Goal: Task Accomplishment & Management: Complete application form

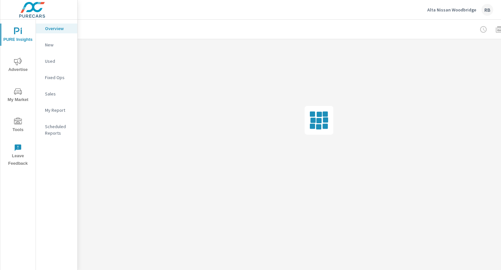
click at [446, 10] on p "Alta Nissan Woodbridge" at bounding box center [452, 10] width 49 height 6
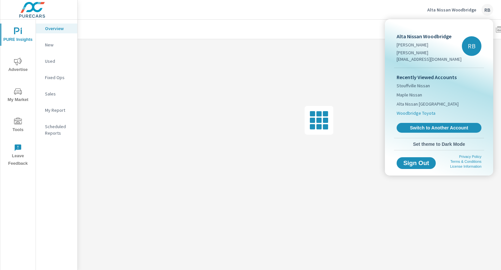
click at [427, 110] on span "Woodbridge Toyota" at bounding box center [416, 113] width 39 height 7
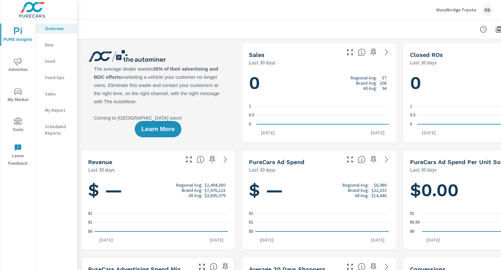
click at [21, 118] on icon "nav menu" at bounding box center [18, 120] width 8 height 7
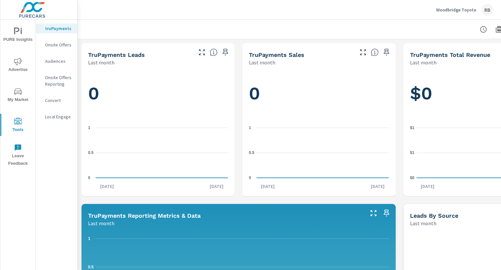
click at [63, 48] on p "Onsite Offers" at bounding box center [58, 44] width 27 height 7
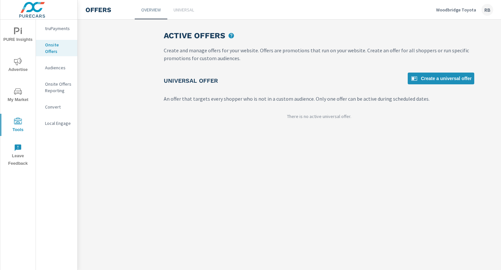
click at [55, 84] on p "Onsite Offers Reporting" at bounding box center [58, 87] width 27 height 13
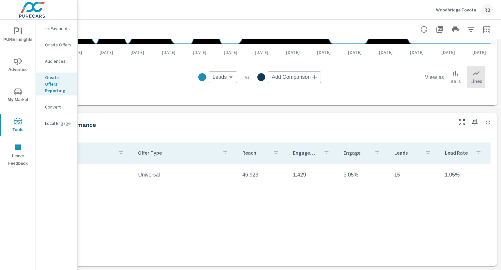
scroll to position [256, 0]
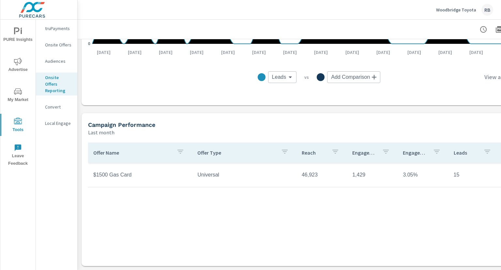
click at [110, 171] on td "$1500 Gas Card" at bounding box center [140, 174] width 104 height 16
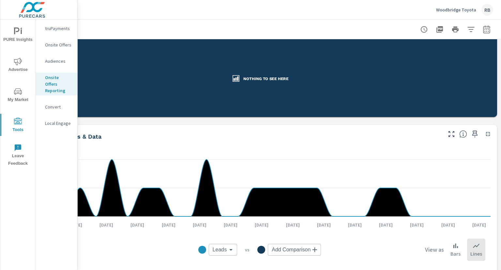
scroll to position [0, 64]
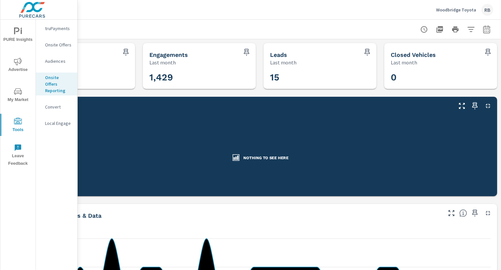
click at [64, 43] on p "Onsite Offers" at bounding box center [58, 44] width 27 height 7
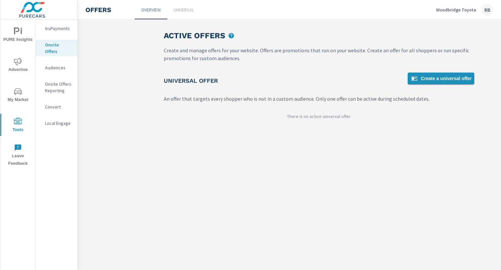
click at [431, 76] on span "Create a universal offer" at bounding box center [441, 78] width 61 height 8
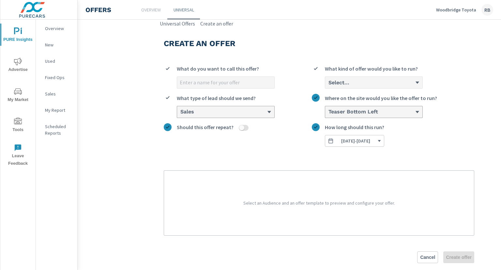
click at [241, 85] on input "What do you want to call this offer?" at bounding box center [225, 82] width 97 height 11
type input "O"
type input "October Tire Offer"
click at [352, 85] on div "Select..." at bounding box center [371, 82] width 87 height 6
click at [329, 85] on input "Select... What kind of offer would you like to run?" at bounding box center [328, 83] width 1 height 6
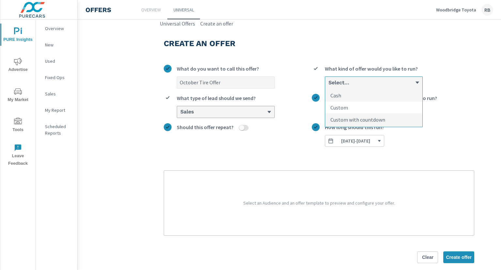
click at [354, 107] on li "Custom" at bounding box center [373, 107] width 97 height 12
click at [329, 86] on input "option Custom focused, 2 of 3. 3 results available. Use Up and Down to choose o…" at bounding box center [328, 83] width 1 height 6
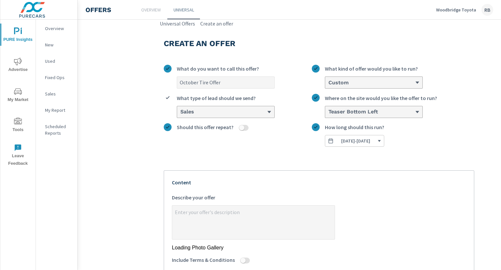
type textarea "x"
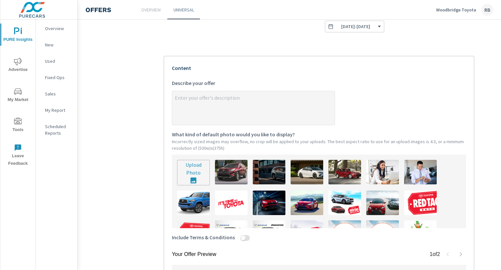
scroll to position [163, 0]
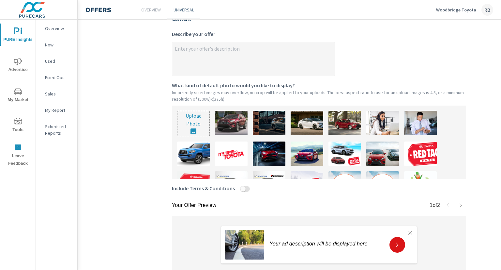
type input "C:\fakepath\DSCF0010 (2).jpg"
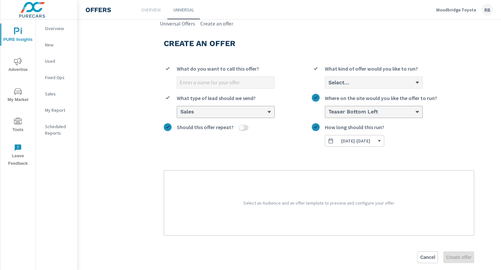
click at [208, 82] on input "What do you want to call this offer?" at bounding box center [225, 82] width 97 height 11
type input "October Generic"
click at [366, 87] on div "Select..." at bounding box center [373, 82] width 97 height 11
click at [329, 86] on input "Select... What kind of offer would you like to run?" at bounding box center [328, 83] width 1 height 6
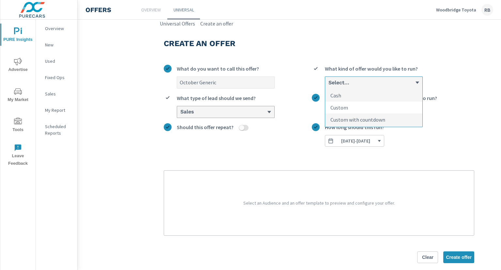
click at [358, 103] on li "Custom" at bounding box center [373, 107] width 97 height 12
click at [329, 86] on input "option Custom focused, 2 of 3. 3 results available. Use Up and Down to choose o…" at bounding box center [328, 83] width 1 height 6
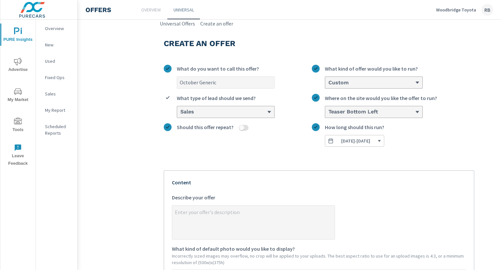
click at [242, 115] on div "Sales" at bounding box center [223, 112] width 87 height 6
click at [180, 115] on input "Sales What type of lead should we send?" at bounding box center [180, 112] width 1 height 6
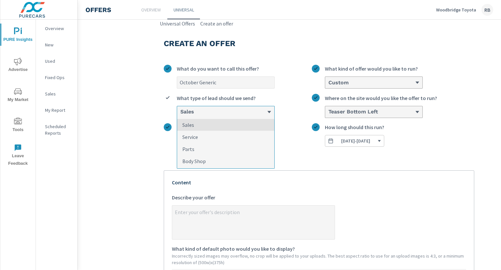
click at [242, 115] on div "Sales" at bounding box center [223, 112] width 87 height 6
click at [180, 115] on input "option Sales focused, 1 of 4. 4 results available. Use Up and Down to choose op…" at bounding box center [180, 112] width 1 height 6
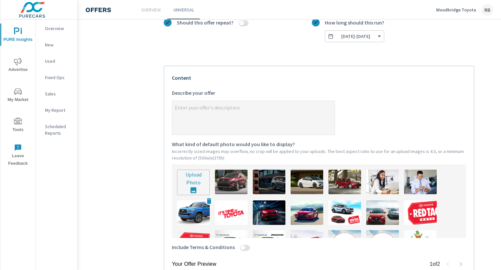
scroll to position [131, 0]
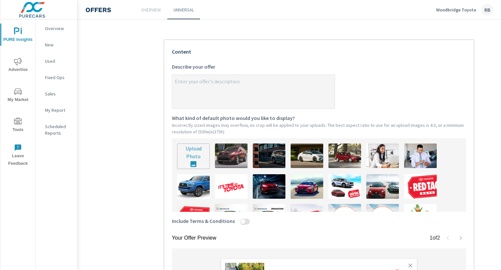
click at [187, 166] on input "file" at bounding box center [194, 156] width 32 height 25
type input "C:\fakepath\Untitled design (7).png"
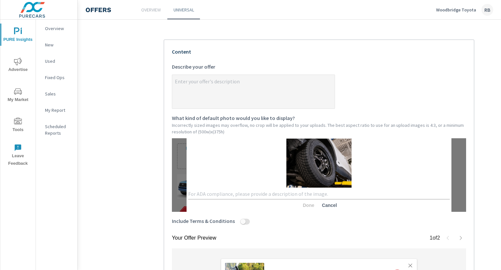
click at [288, 192] on textarea at bounding box center [319, 194] width 262 height 6
type textarea "Tire"
click at [304, 203] on span "Done" at bounding box center [309, 205] width 16 height 6
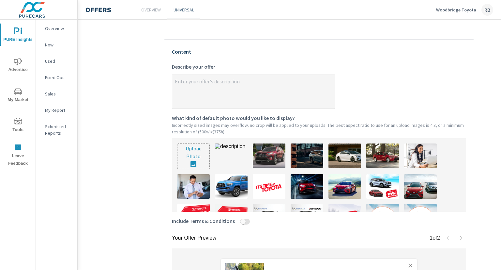
click at [225, 156] on img at bounding box center [231, 155] width 33 height 24
type textarea "x"
click at [242, 222] on input "Include Terms & Conditions" at bounding box center [243, 221] width 16 height 6
checkbox input "true"
type textarea "x"
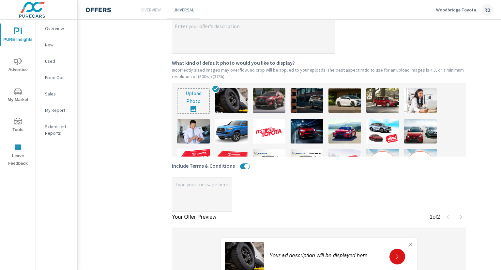
scroll to position [197, 0]
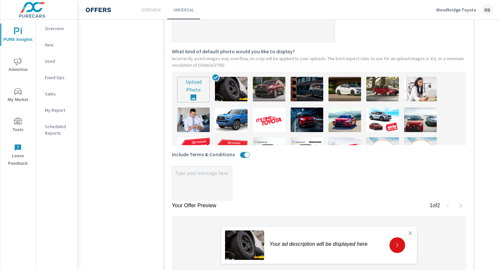
type textarea "x"
click at [215, 187] on textarea "x" at bounding box center [202, 183] width 60 height 33
type textarea "x"
type textarea "S"
type textarea "x"
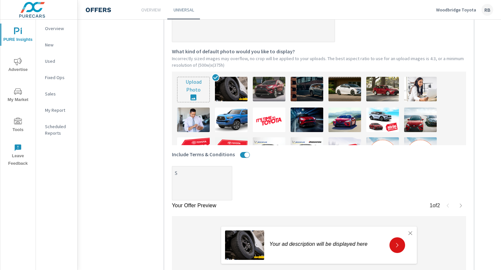
type textarea "x"
type textarea "So"
type textarea "x"
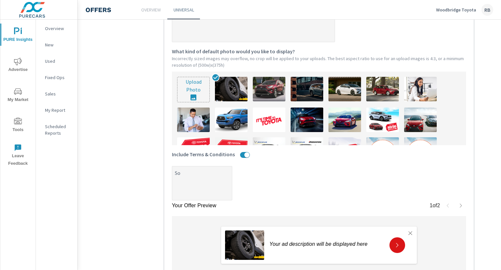
type textarea "Som"
type textarea "x"
type textarea "Some"
type textarea "x"
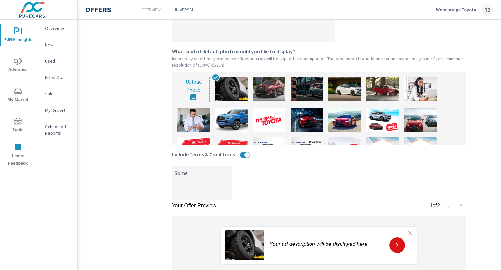
type textarea "x"
type textarea "Som"
type textarea "x"
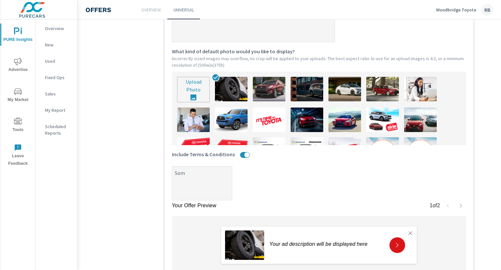
type textarea "So"
type textarea "x"
type textarea "S"
type textarea "x"
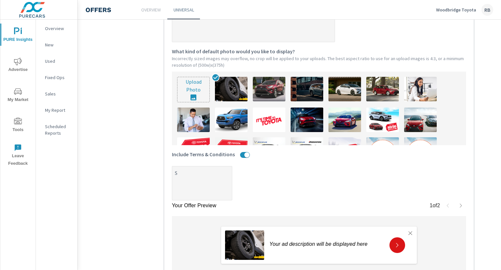
type textarea "x"
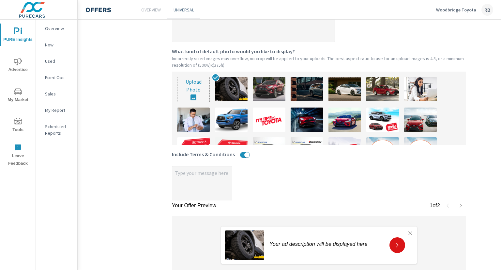
type textarea "S"
type textarea "x"
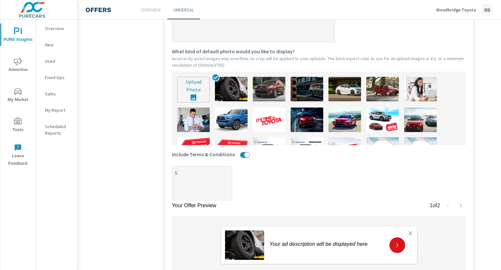
type textarea "So"
type textarea "x"
type textarea "Som"
type textarea "x"
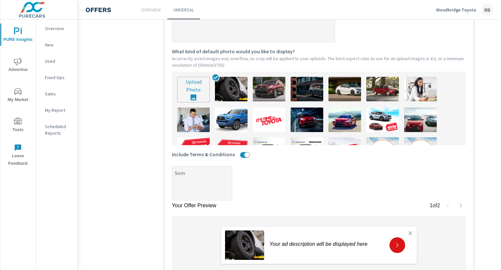
type textarea "x"
type textarea "Some"
type textarea "x"
type textarea "Some"
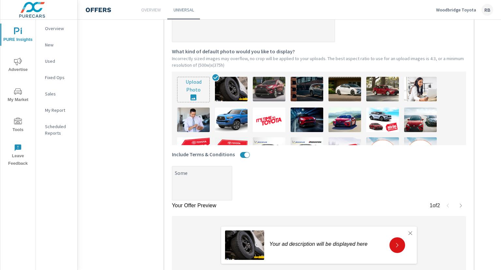
type textarea "x"
type textarea "Some c"
type textarea "x"
type textarea "Some co"
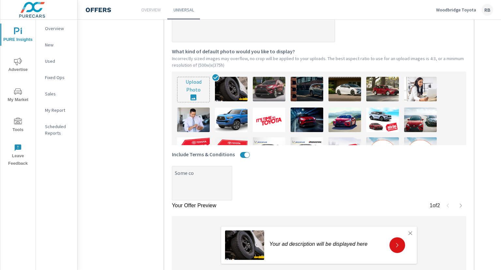
type textarea "x"
type textarea "Some con"
type textarea "x"
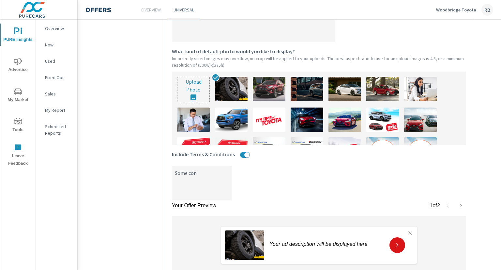
type textarea "x"
type textarea "Some cond"
type textarea "x"
type textarea "Some condi"
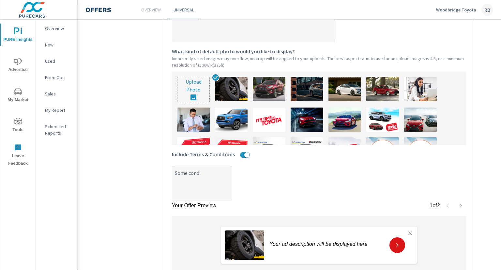
type textarea "x"
type textarea "Some [PERSON_NAME]"
type textarea "x"
type textarea "Some conditi"
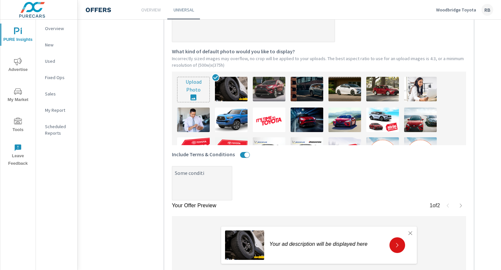
type textarea "x"
type textarea "Some conditio"
type textarea "x"
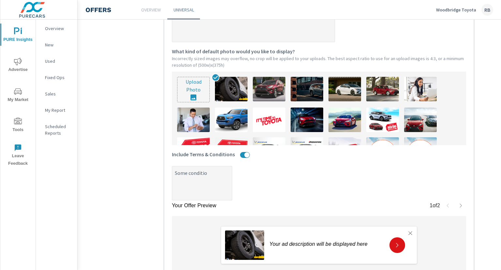
type textarea "x"
type textarea "Some condition"
type textarea "x"
type textarea "Some conditions"
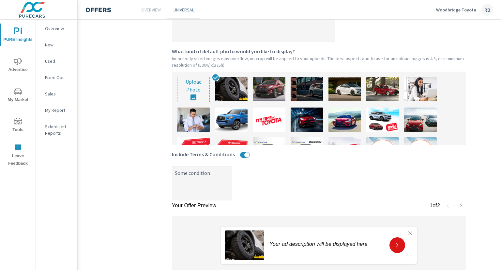
type textarea "x"
type textarea "Some conditions"
type textarea "x"
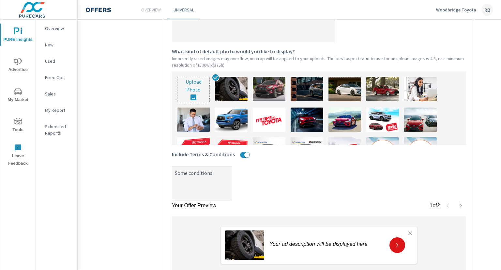
type textarea "Some conditions m"
type textarea "x"
type textarea "Some conditions ma"
type textarea "x"
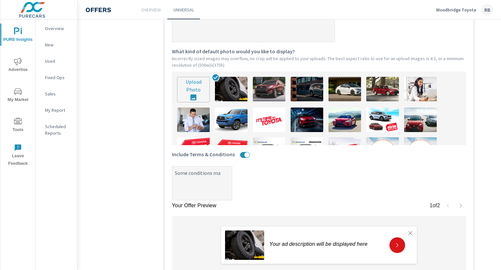
type textarea "x"
type textarea "Some conditions may"
type textarea "x"
type textarea "Some conditions may"
type textarea "x"
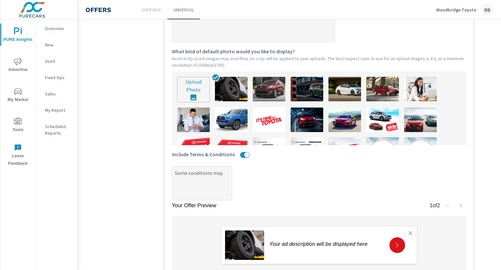
type textarea "x"
type textarea "Some conditions may a"
type textarea "x"
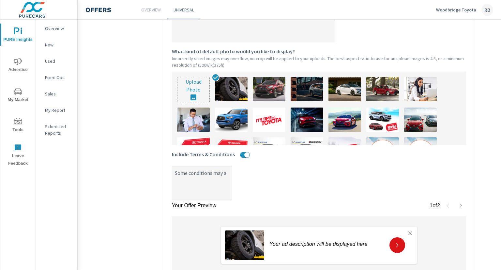
type textarea "Some conditions may ap"
type textarea "x"
type textarea "Some conditions may app"
type textarea "x"
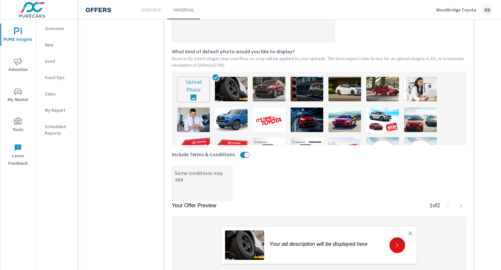
type textarea "x"
type textarea "Some conditions may appl"
type textarea "x"
type textarea "Some conditions may apply"
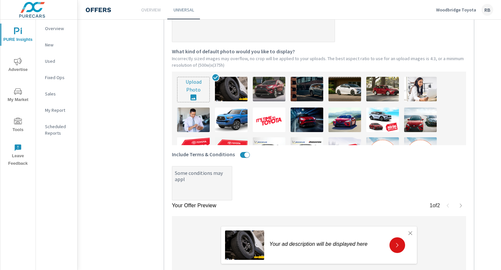
type textarea "x"
type textarea "Some conditions may apply."
type textarea "x"
type textarea "Some conditions may apply."
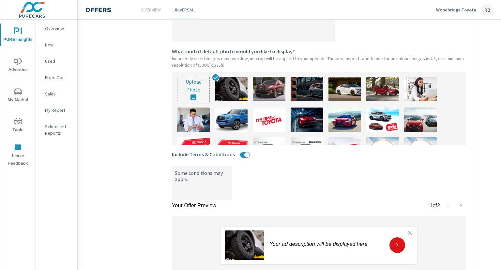
type textarea "x"
type textarea "Some conditions may apply. S"
type textarea "x"
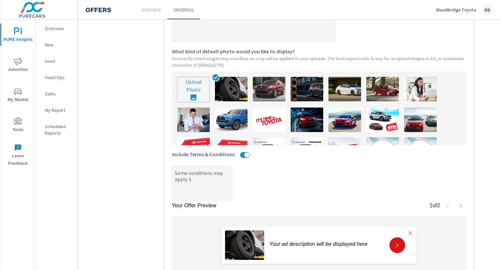
type textarea "x"
type textarea "Some conditions may apply. Se"
type textarea "x"
type textarea "Some conditions may apply. See"
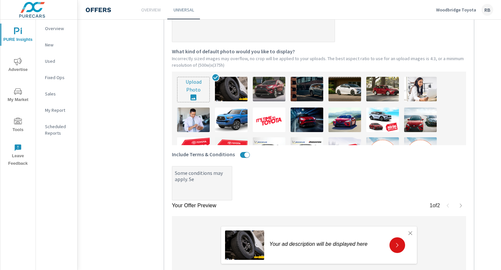
type textarea "x"
type textarea "Some conditions may apply. See"
type textarea "x"
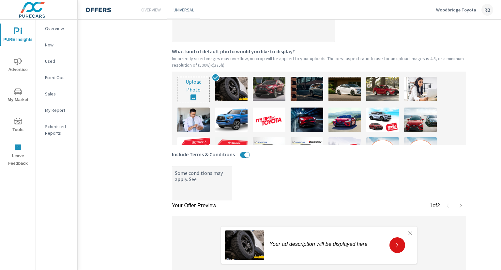
type textarea "Some conditions may apply. See d"
type textarea "x"
type textarea "Some conditions may apply. See de"
type textarea "x"
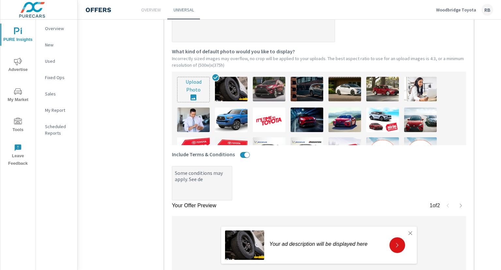
type textarea "x"
type textarea "Some conditions may apply. See dea"
type textarea "x"
type textarea "Some conditions may apply. See deal"
type textarea "x"
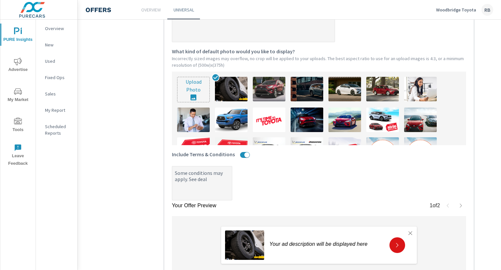
type textarea "x"
type textarea "Some conditions may apply. See deale"
type textarea "x"
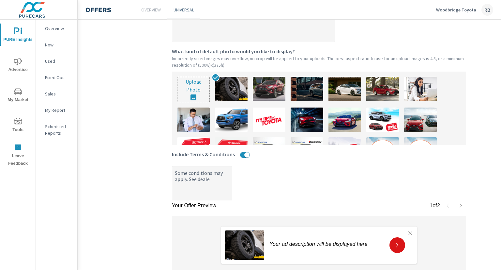
type textarea "Some conditions may apply. See dealer"
type textarea "x"
type textarea "Some conditions may apply. See dealer"
type textarea "x"
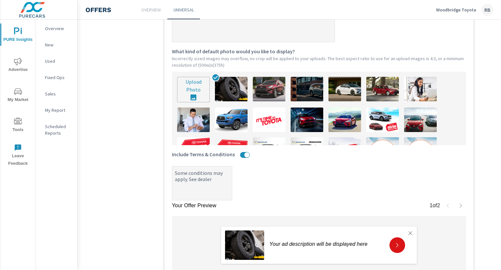
type textarea "x"
type textarea "Some conditions may apply. See dealer f"
type textarea "x"
type textarea "Some conditions may apply. See dealer fo"
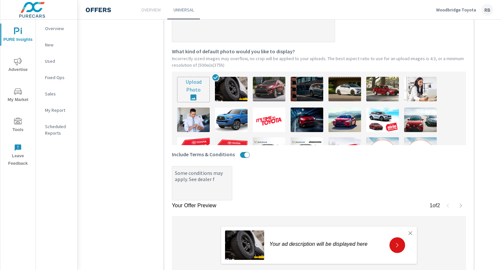
type textarea "x"
type textarea "Some conditions may apply. See dealer for"
type textarea "x"
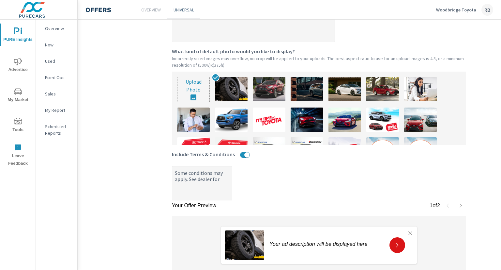
type textarea "Some conditions may apply. See dealer for"
type textarea "x"
type textarea "Some conditions may apply. See dealer for s"
type textarea "x"
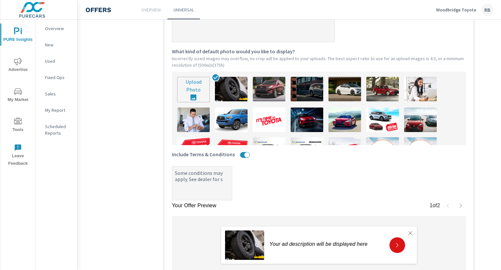
type textarea "x"
type textarea "Some conditions may apply. See dealer for se"
type textarea "x"
type textarea "Some conditions may apply. See dealer for set"
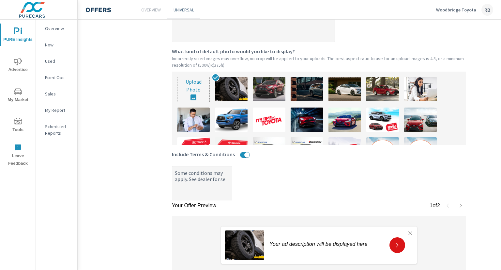
type textarea "x"
type textarea "Some conditions may apply. See dealer for se"
type textarea "x"
type textarea "Some conditions may apply. See dealer for s"
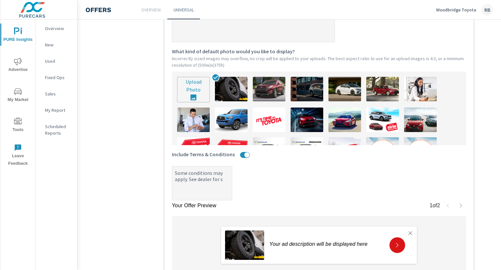
type textarea "x"
type textarea "Some conditions may apply. See dealer for"
type textarea "x"
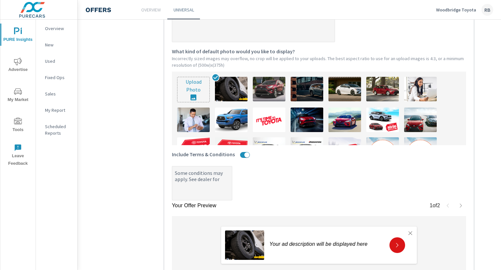
type textarea "x"
type textarea "Some conditions may apply. See dealer for d"
type textarea "x"
type textarea "Some conditions may apply. See dealer for de"
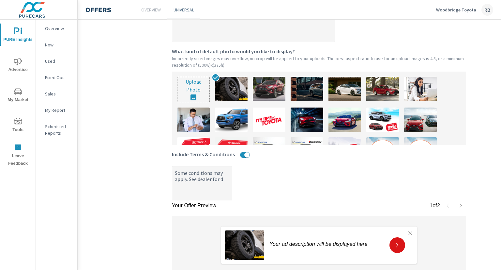
type textarea "x"
type textarea "Some conditions may apply. See dealer for det"
type textarea "x"
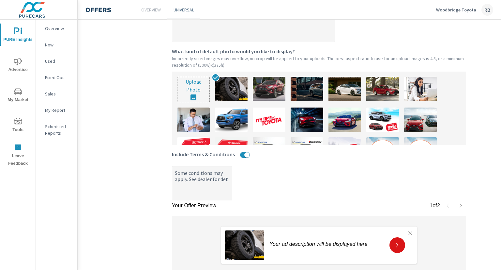
type textarea "Some conditions may apply. See dealer for deta"
type textarea "x"
type textarea "Some conditions may apply. See dealer for detai"
type textarea "x"
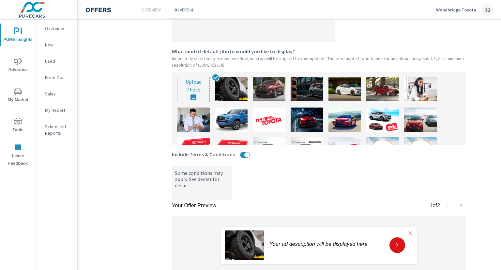
type textarea "Some conditions may apply. See dealer for detail"
type textarea "x"
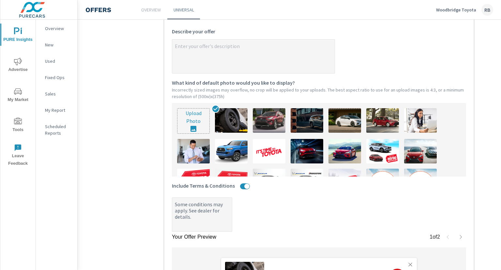
scroll to position [132, 0]
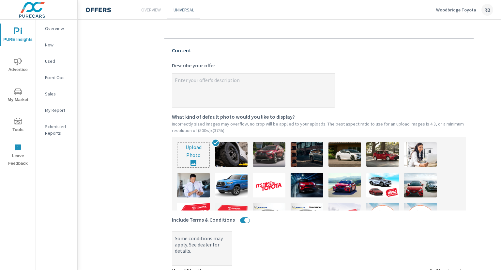
click at [204, 83] on textarea "x Describe your offer" at bounding box center [253, 90] width 163 height 33
paste textarea "Get a $1,000 Winter Tire Package Credit when you lease or purchase a new vehicl…"
drag, startPoint x: 183, startPoint y: 81, endPoint x: 165, endPoint y: 81, distance: 17.6
click at [166, 81] on div "Your Offer Preview 1 of 2 Get a $1,000 Winter Tire Package Credit when you leas…" at bounding box center [319, 192] width 311 height 309
click at [241, 86] on textarea "Enjoy a $1,000 Winter Tire Package Credit when you lease or purchase a new vehi…" at bounding box center [253, 90] width 163 height 33
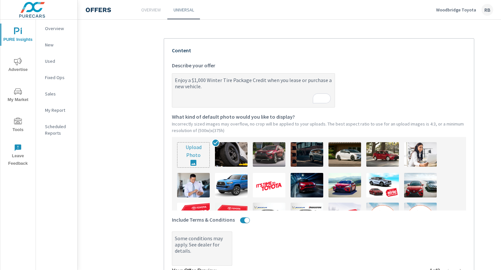
drag, startPoint x: 205, startPoint y: 89, endPoint x: 184, endPoint y: 88, distance: 21.3
click at [184, 88] on textarea "Enjoy a $1,000 Winter Tire Package Credit when you lease or purchase a new vehi…" at bounding box center [253, 90] width 163 height 33
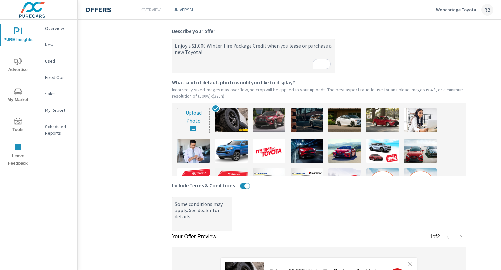
scroll to position [161, 0]
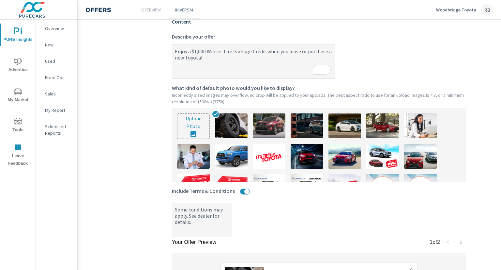
click at [174, 55] on textarea "Enjoy a $1,000 Winter Tire Package Credit when you lease or purchase a new Toyo…" at bounding box center [253, 62] width 163 height 33
paste textarea "Gear Up for Fall:"
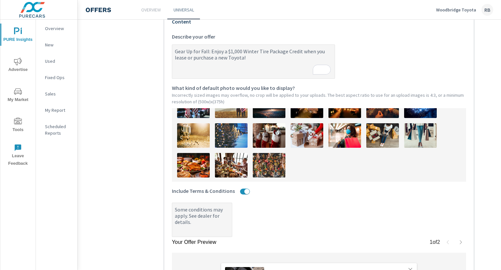
click at [174, 53] on textarea "Gear Up for Fall: Enjoy a $1,000 Winter Tire Package Credit when you lease or p…" at bounding box center [253, 62] width 163 height 33
paste textarea "🍂"
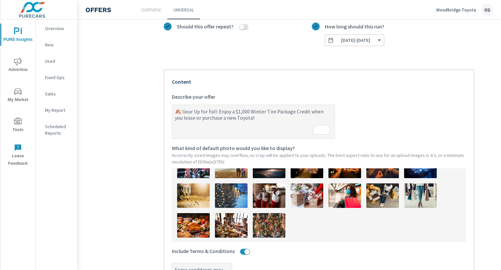
scroll to position [0, 0]
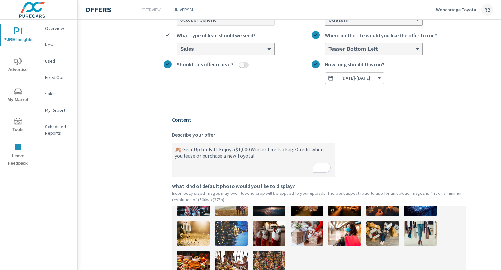
drag, startPoint x: 216, startPoint y: 150, endPoint x: 184, endPoint y: 151, distance: 32.6
click at [184, 151] on textarea "🍂 Gear Up for Fall: Enjoy a $1,000 Winter Tire Package Credit when you lease or…" at bounding box center [253, 160] width 163 height 33
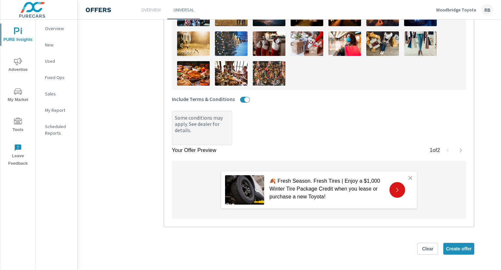
scroll to position [258, 0]
click at [465, 245] on span "Create offer" at bounding box center [459, 248] width 26 height 6
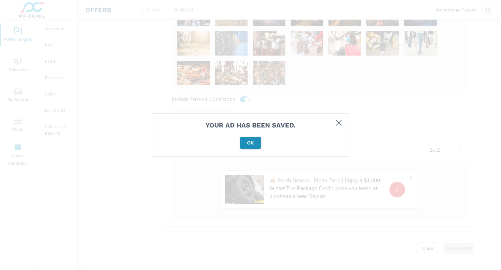
click at [257, 144] on span "OK" at bounding box center [251, 143] width 16 height 6
